Goal: Transaction & Acquisition: Purchase product/service

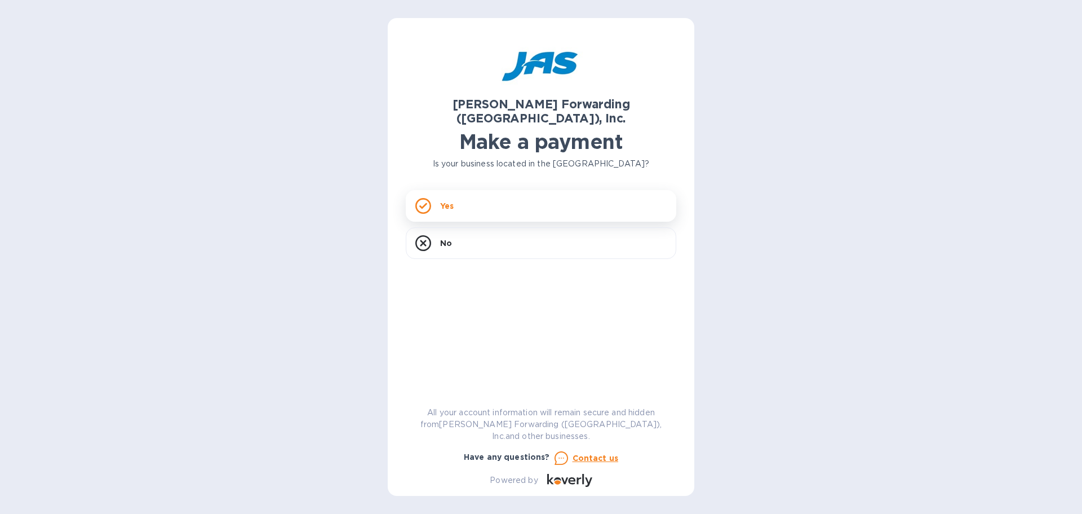
click at [447, 200] on p "Yes" at bounding box center [447, 205] width 14 height 11
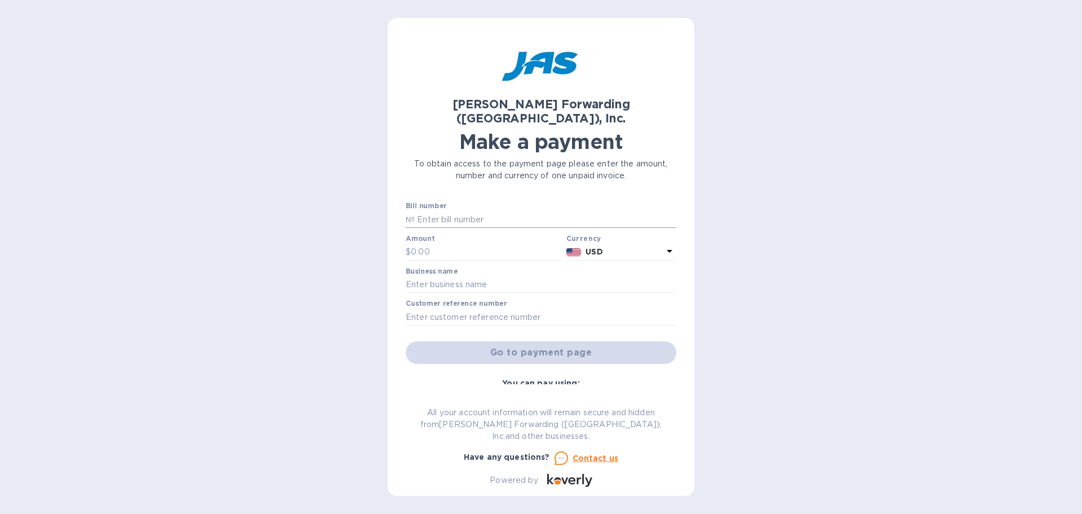
click at [474, 211] on input "text" at bounding box center [546, 219] width 262 height 17
type input "503315965, 503329913, 503350700"
click at [458, 235] on div "Amount $" at bounding box center [484, 248] width 156 height 26
click at [459, 244] on input "text" at bounding box center [486, 252] width 151 height 17
click at [1032, 296] on div "[PERSON_NAME] Forwarding ([GEOGRAPHIC_DATA]), Inc. Make a payment To obtain acc…" at bounding box center [541, 257] width 1082 height 514
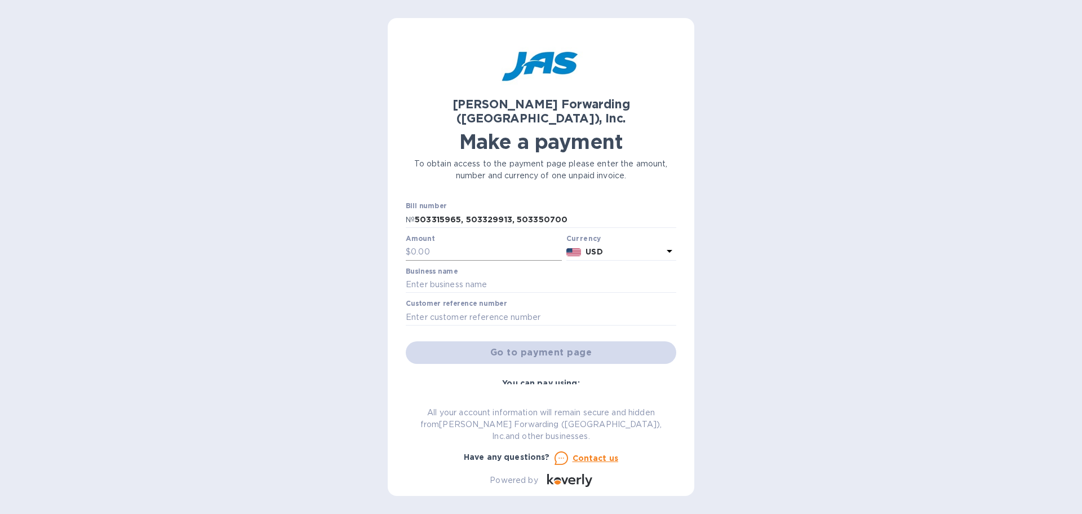
click at [516, 244] on input "text" at bounding box center [486, 252] width 151 height 17
type input "4,390.06"
click at [471, 276] on input "text" at bounding box center [541, 284] width 271 height 17
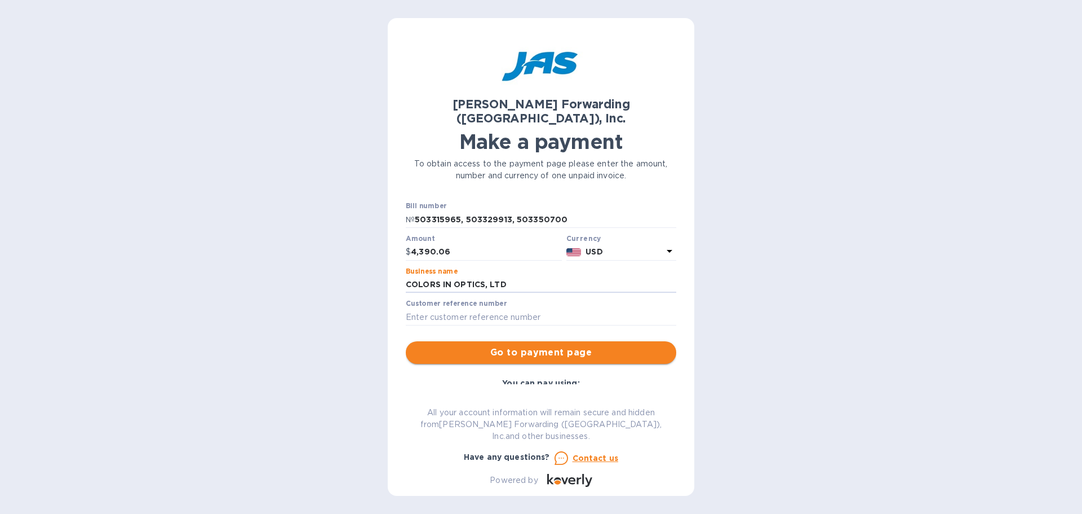
type input "COLORS IN OPTICS, LTD"
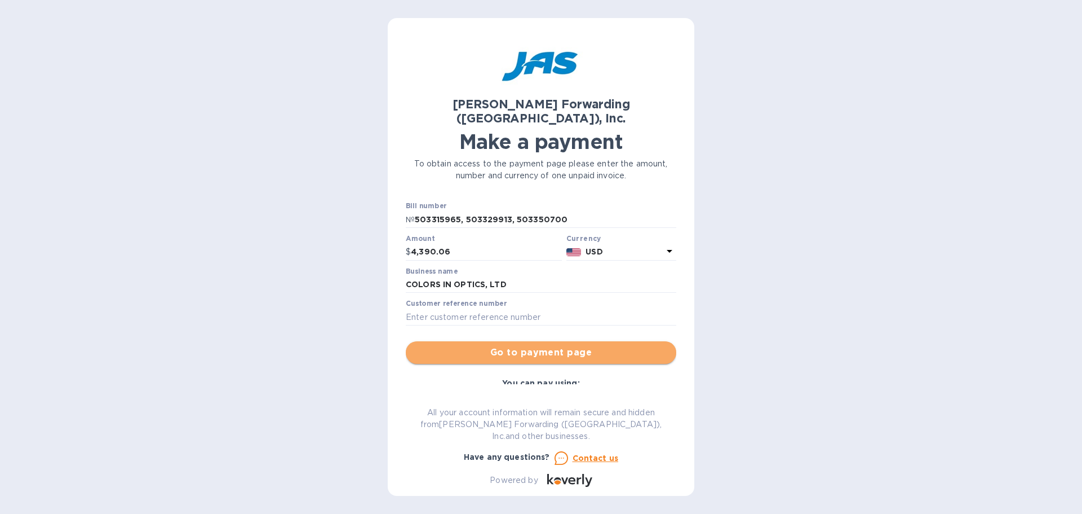
click at [542, 346] on span "Go to payment page" at bounding box center [541, 353] width 253 height 14
